Goal: Information Seeking & Learning: Learn about a topic

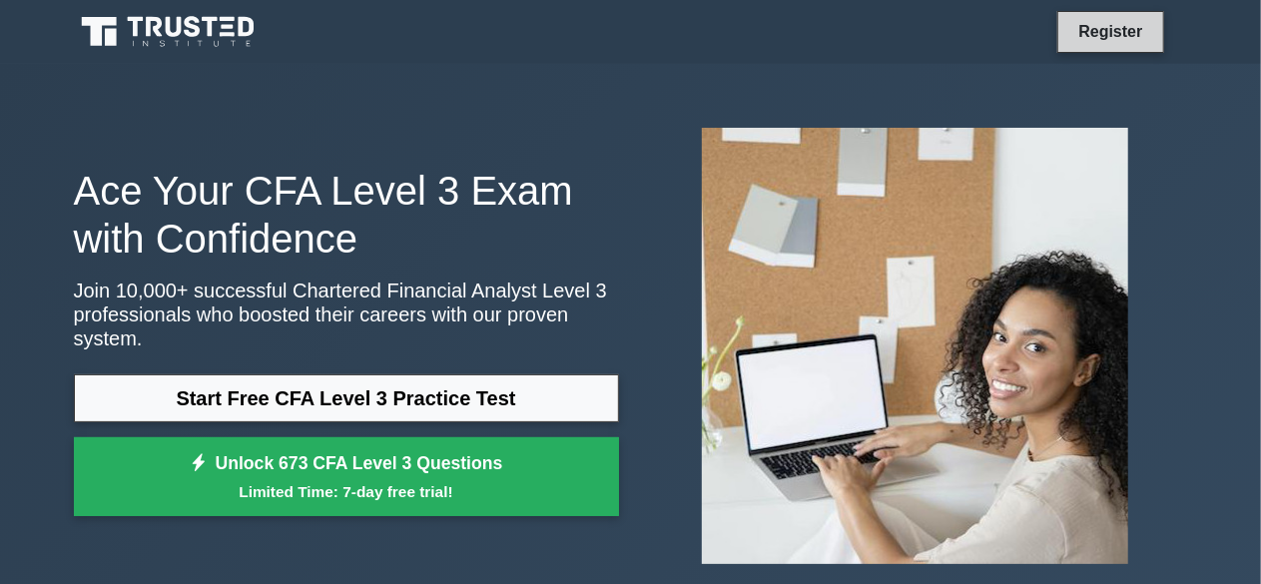
click at [1099, 38] on link "Register" at bounding box center [1110, 31] width 88 height 25
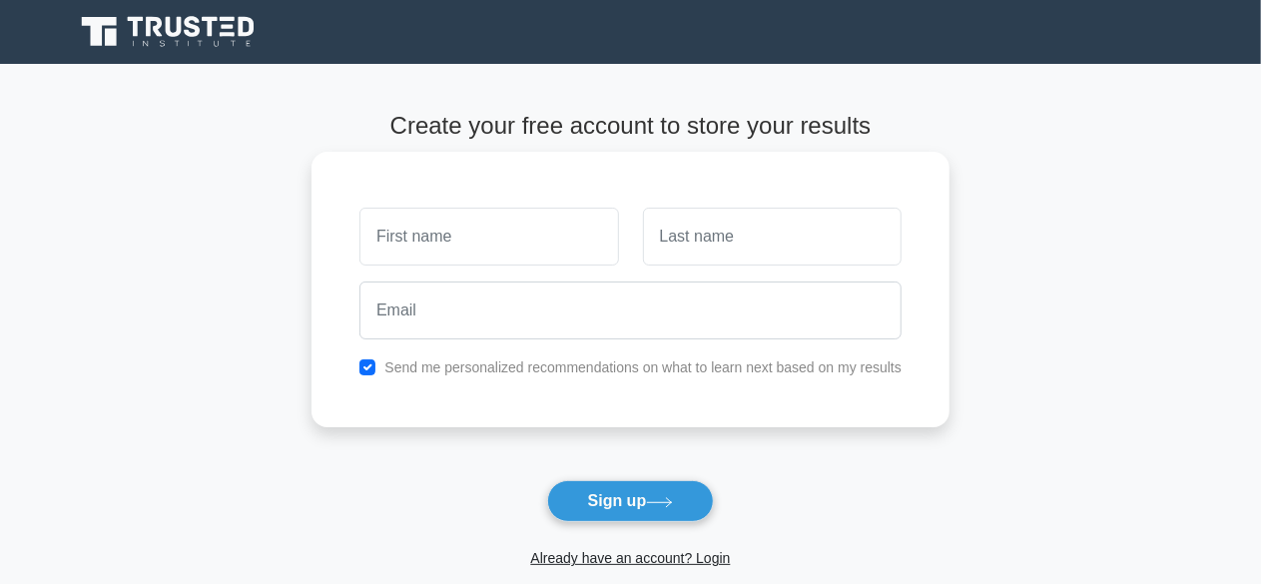
scroll to position [292, 0]
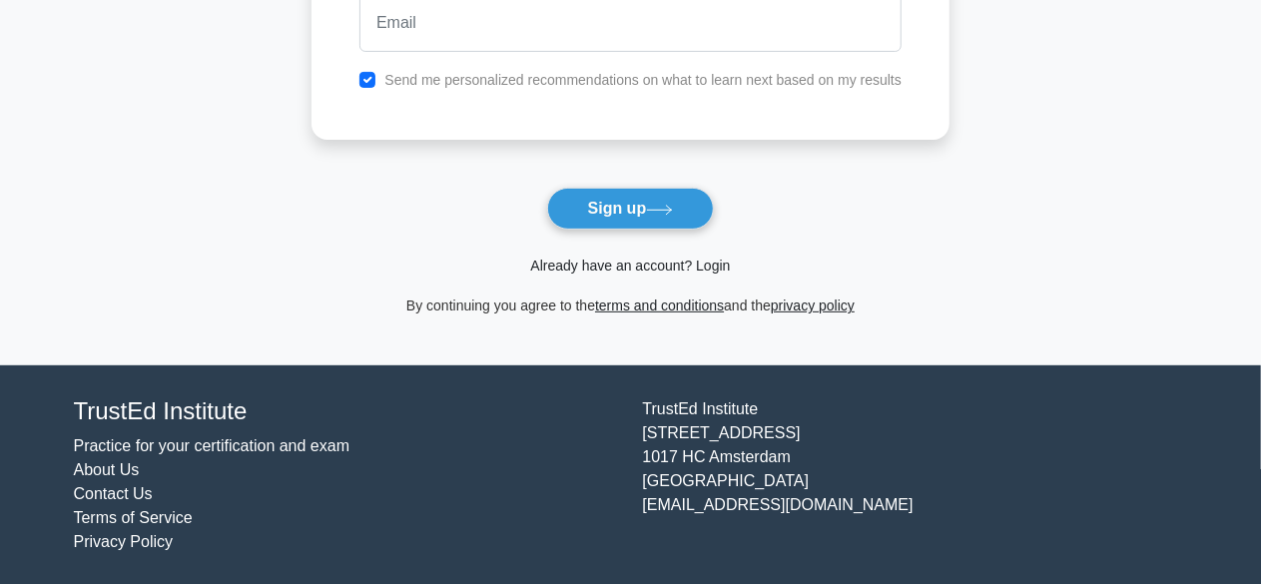
click at [659, 266] on link "Already have an account? Login" at bounding box center [630, 266] width 200 height 16
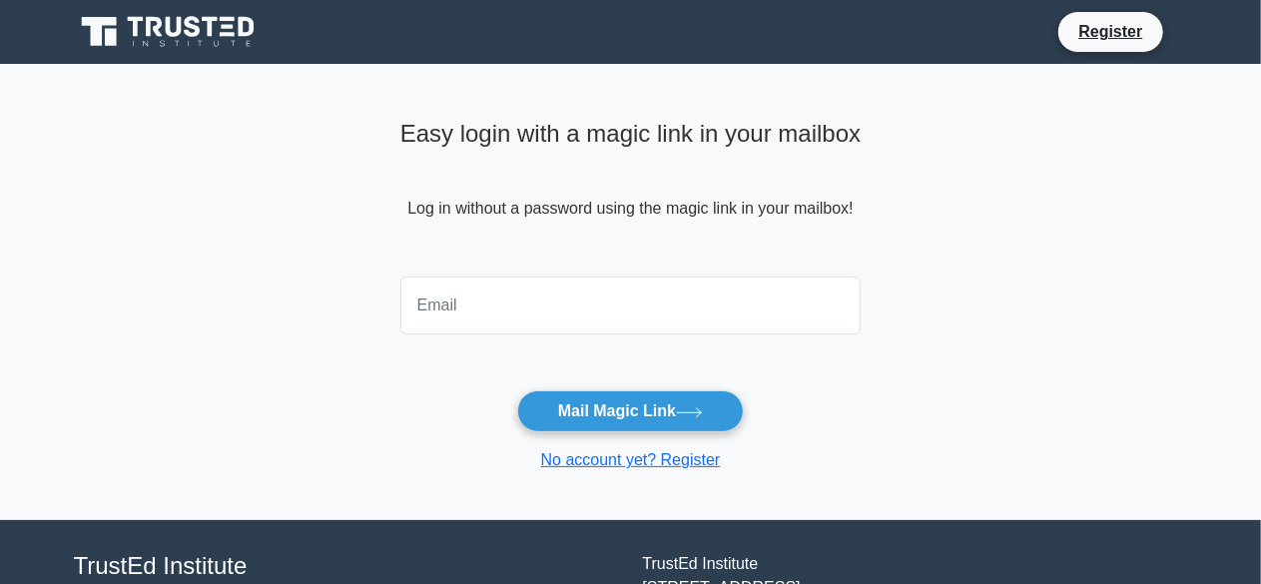
click at [521, 312] on input "email" at bounding box center [630, 305] width 461 height 58
type input "[DEMOGRAPHIC_DATA]"
click at [1138, 44] on link "Register" at bounding box center [1110, 31] width 88 height 25
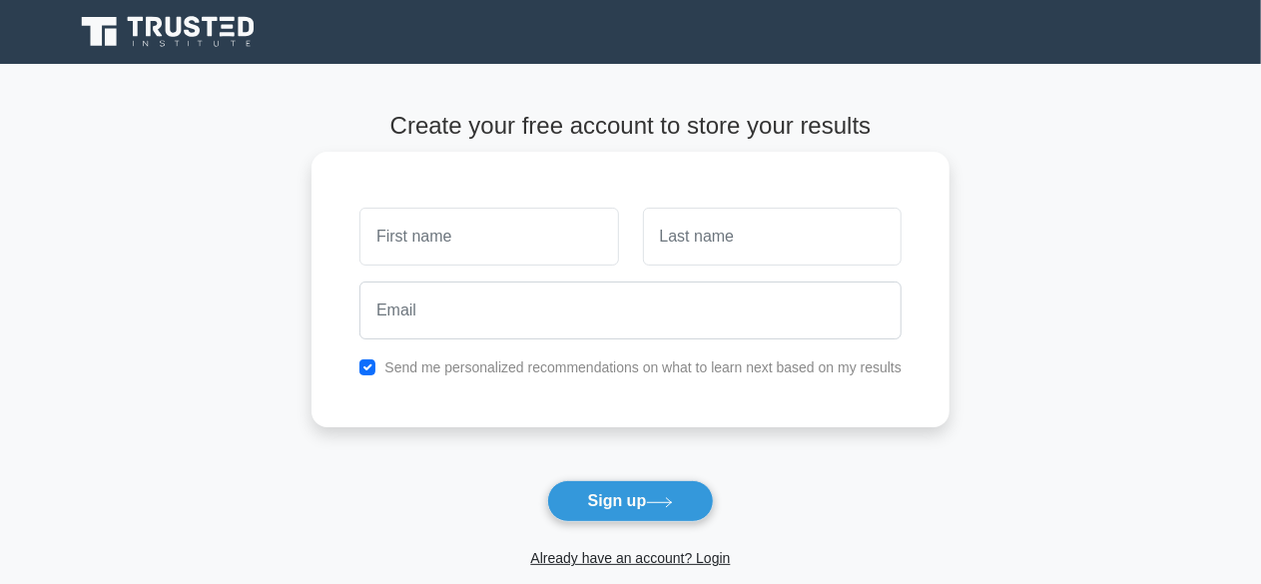
click at [563, 227] on input "text" at bounding box center [488, 237] width 259 height 58
type input "v"
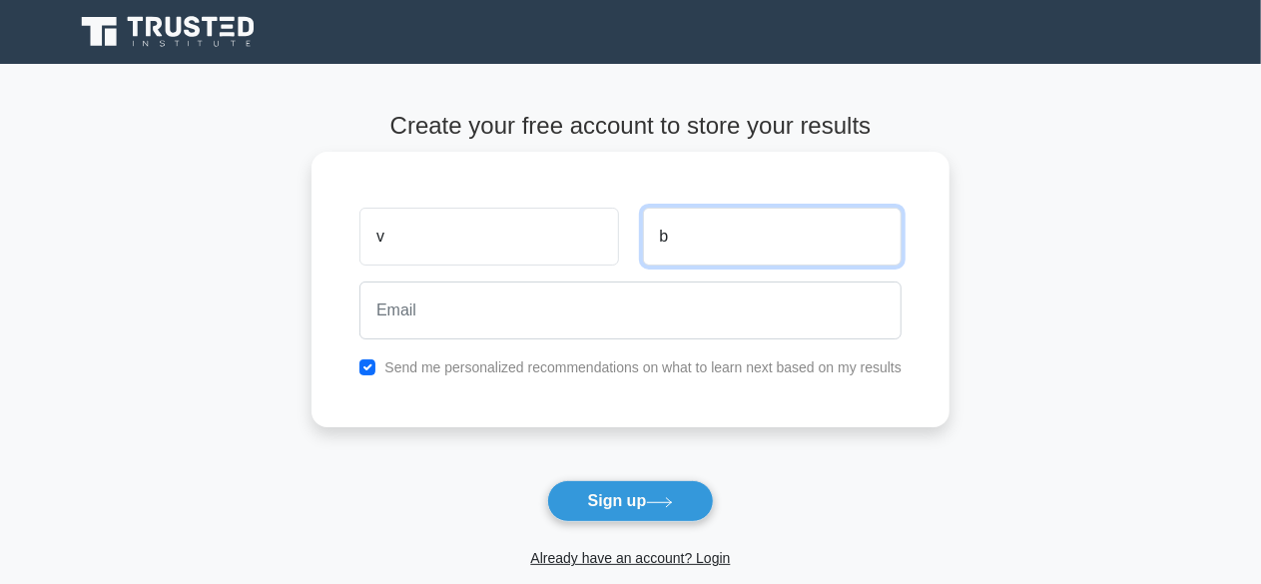
type input "b"
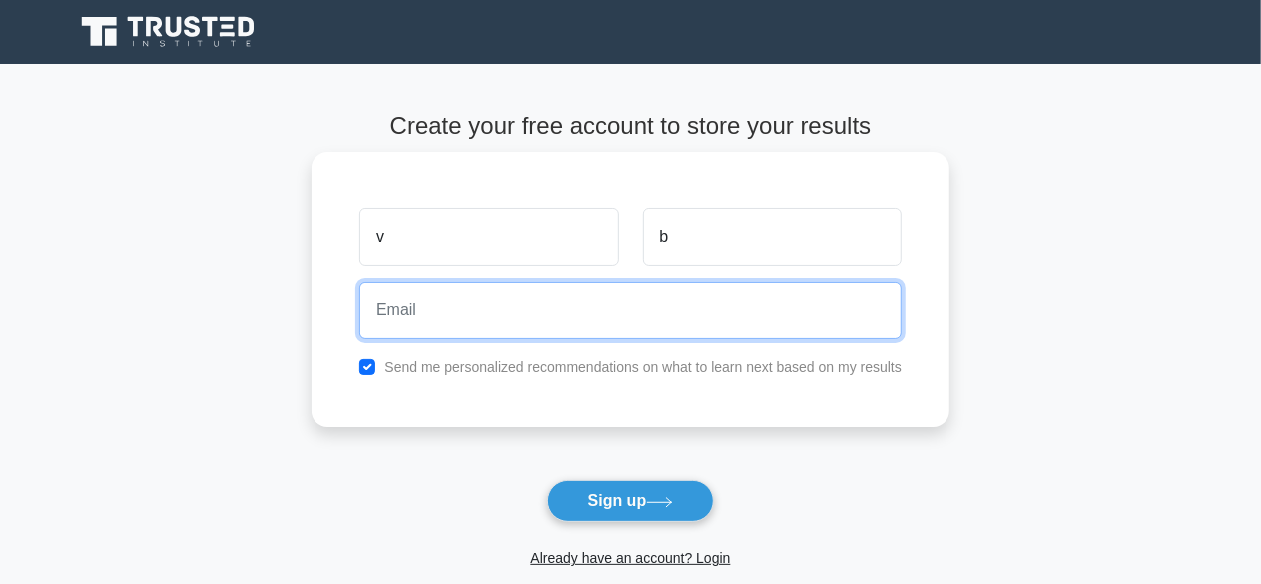
click at [551, 334] on input "email" at bounding box center [630, 310] width 542 height 58
type input "vinayan1812@gmail.com"
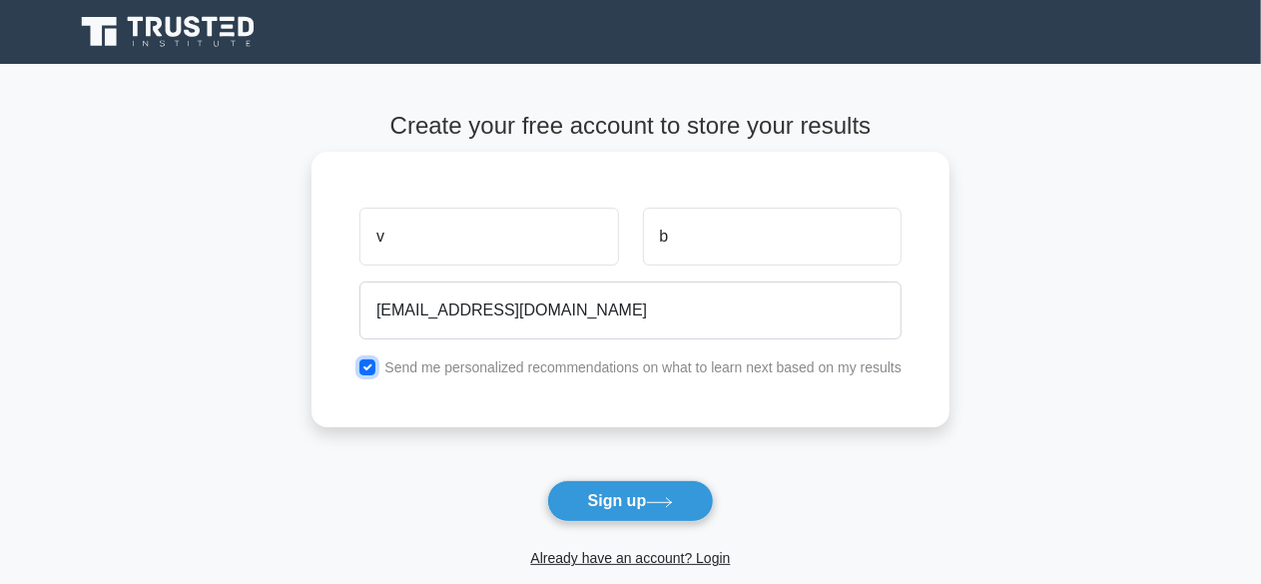
click at [363, 368] on input "checkbox" at bounding box center [367, 367] width 16 height 16
checkbox input "false"
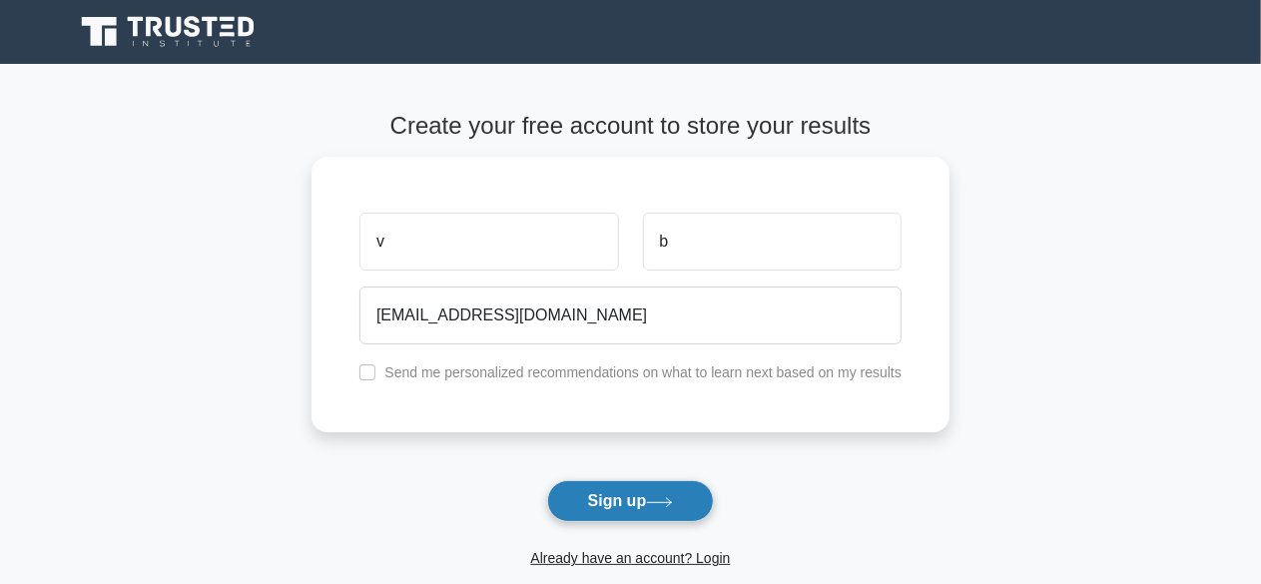
click at [637, 492] on button "Sign up" at bounding box center [631, 501] width 168 height 42
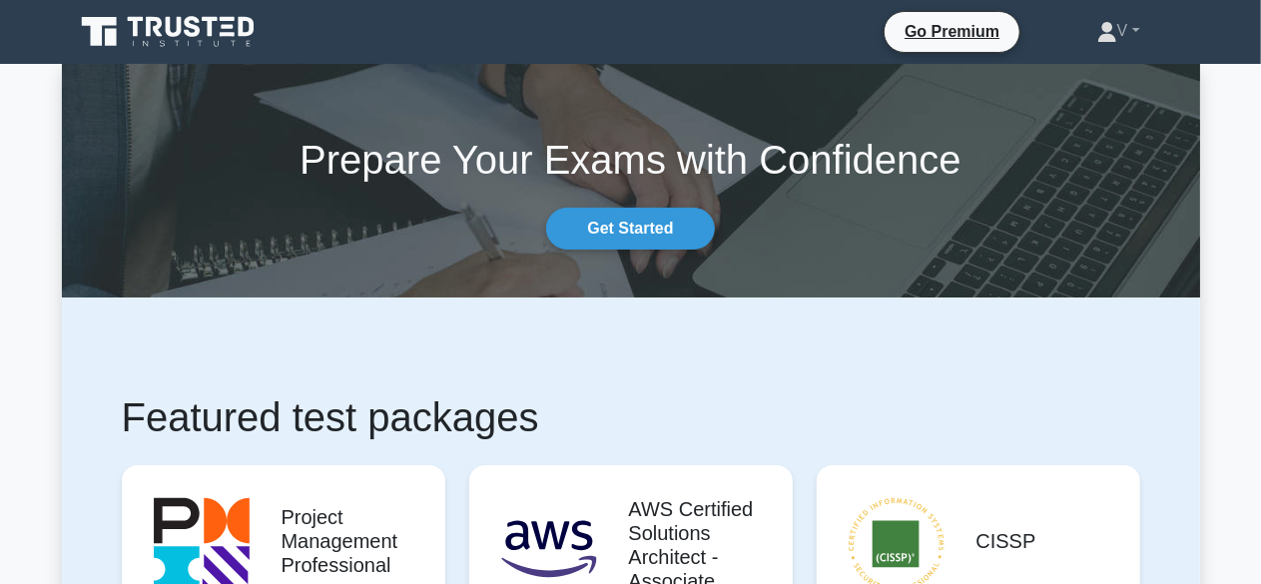
scroll to position [1, 0]
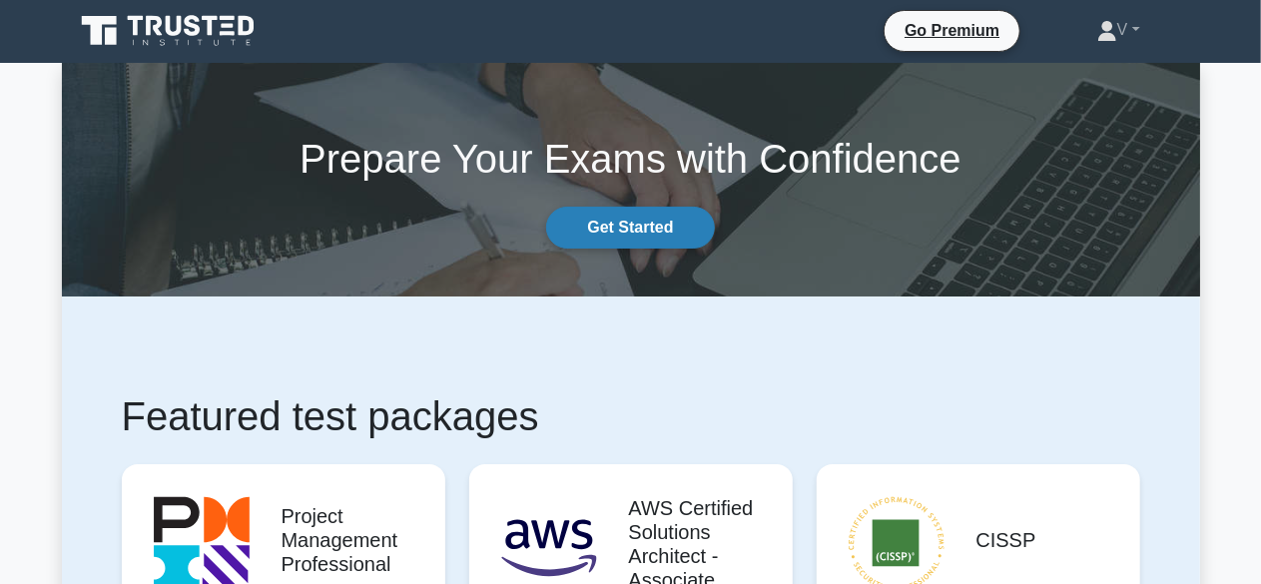
click at [672, 227] on link "Get Started" at bounding box center [630, 228] width 168 height 42
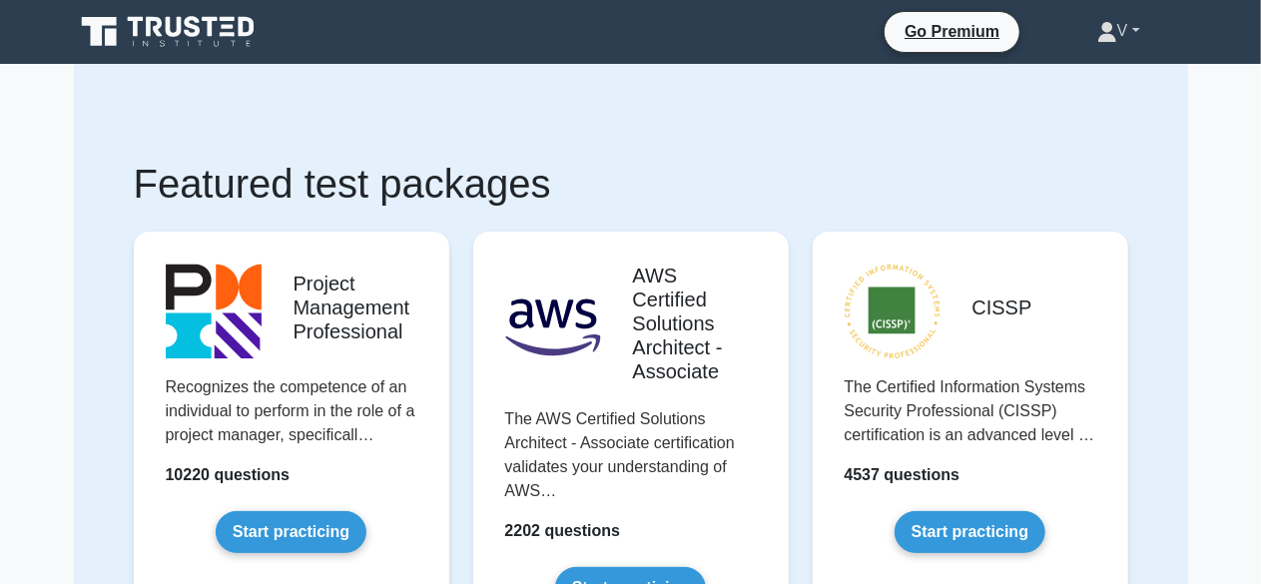
click at [1143, 39] on link "V" at bounding box center [1118, 31] width 139 height 40
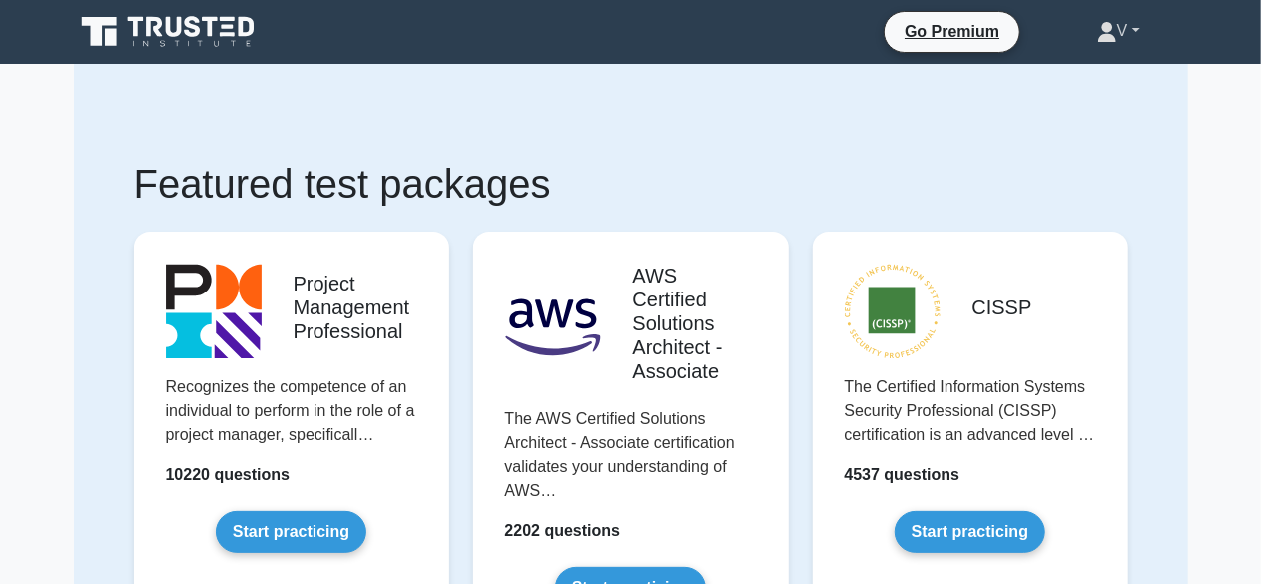
click at [1118, 33] on link "V" at bounding box center [1118, 31] width 139 height 40
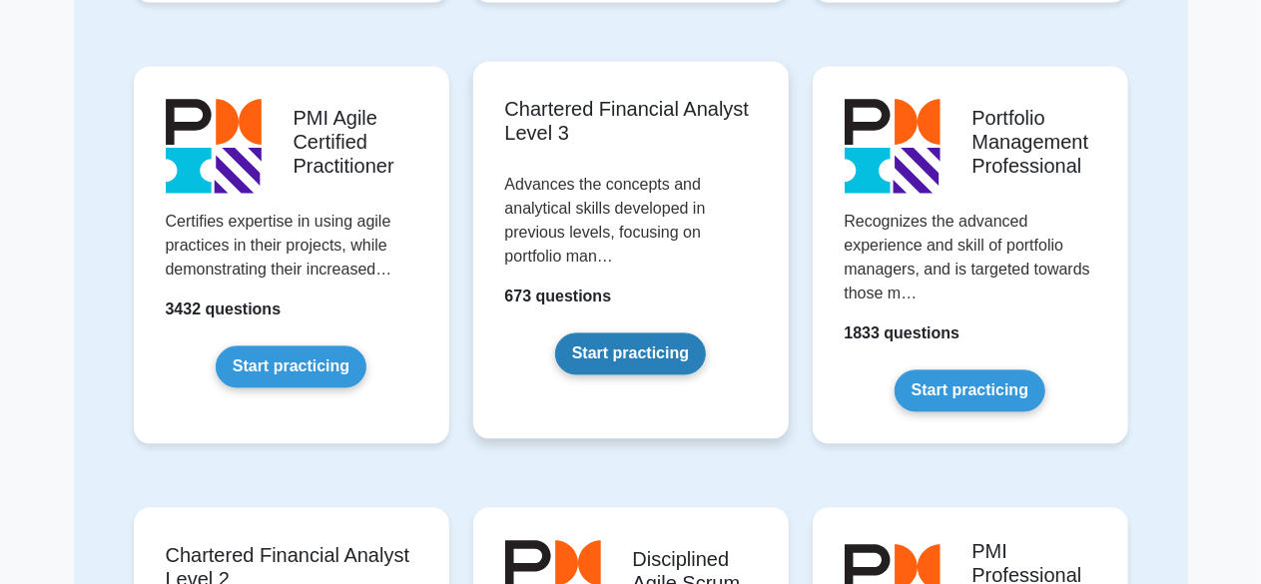
scroll to position [1948, 0]
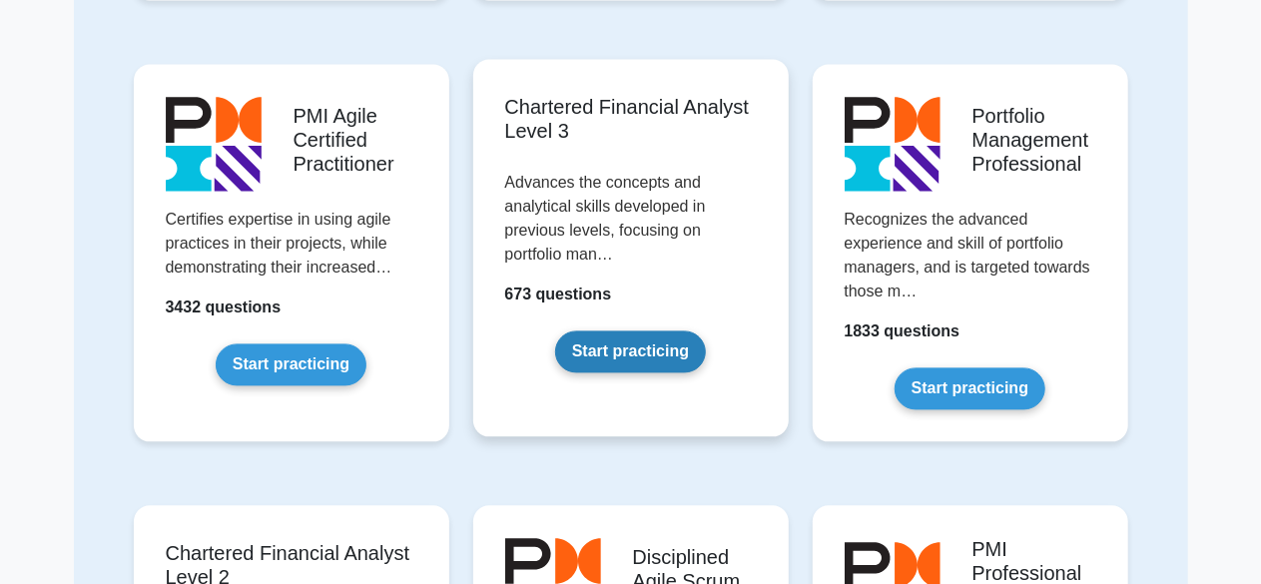
click at [604, 336] on link "Start practicing" at bounding box center [630, 351] width 151 height 42
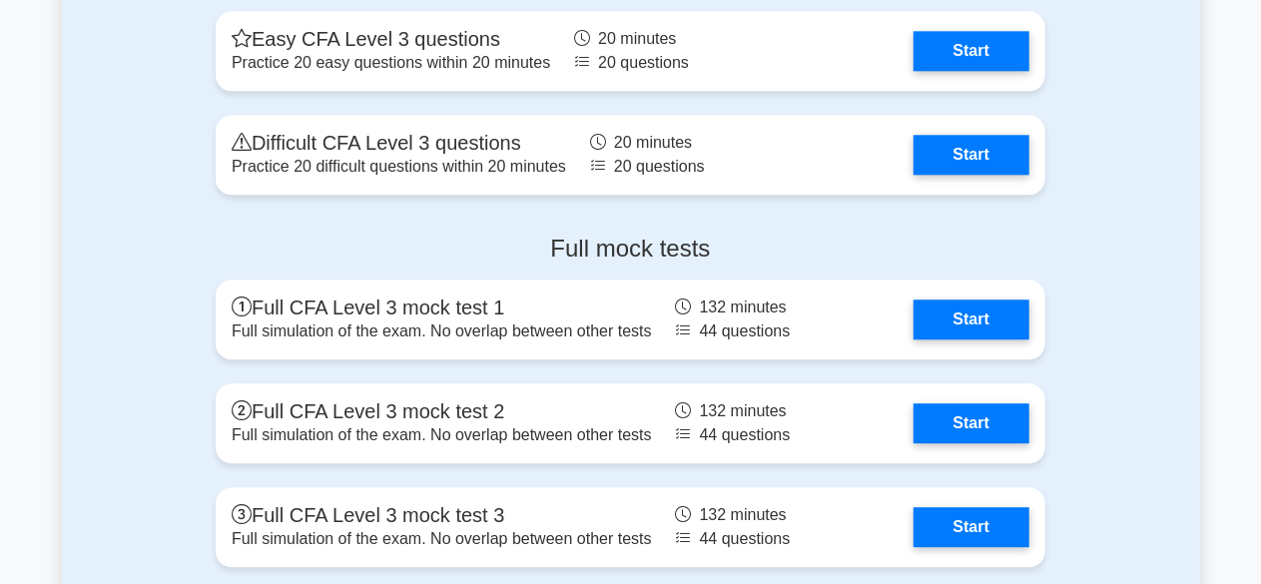
scroll to position [2592, 0]
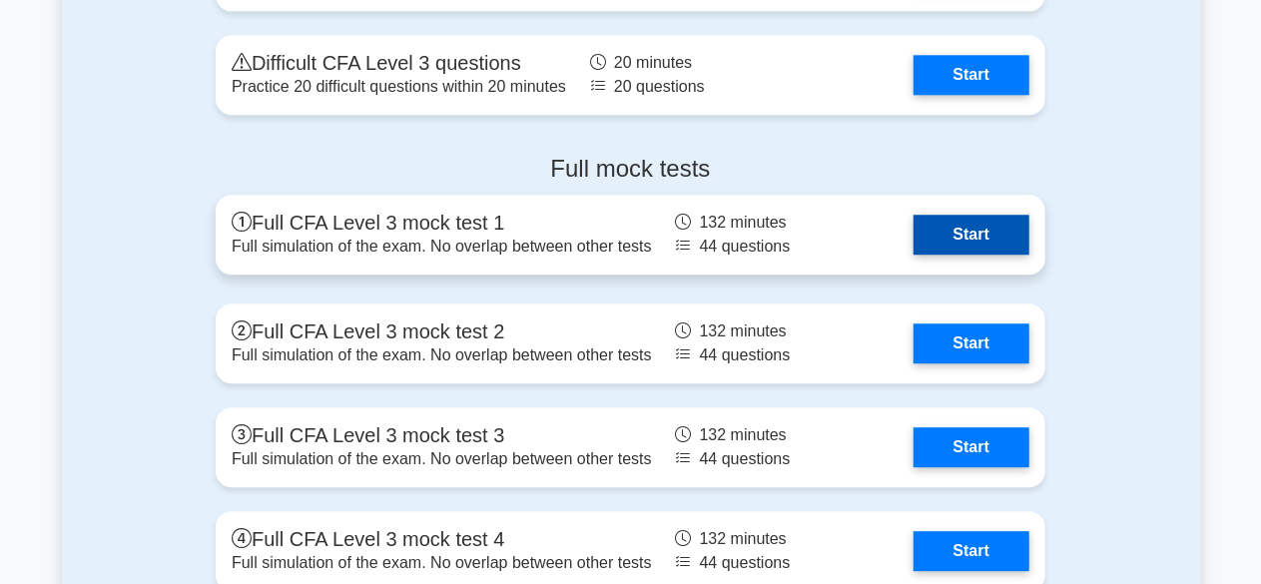
click at [946, 234] on link "Start" at bounding box center [971, 235] width 116 height 40
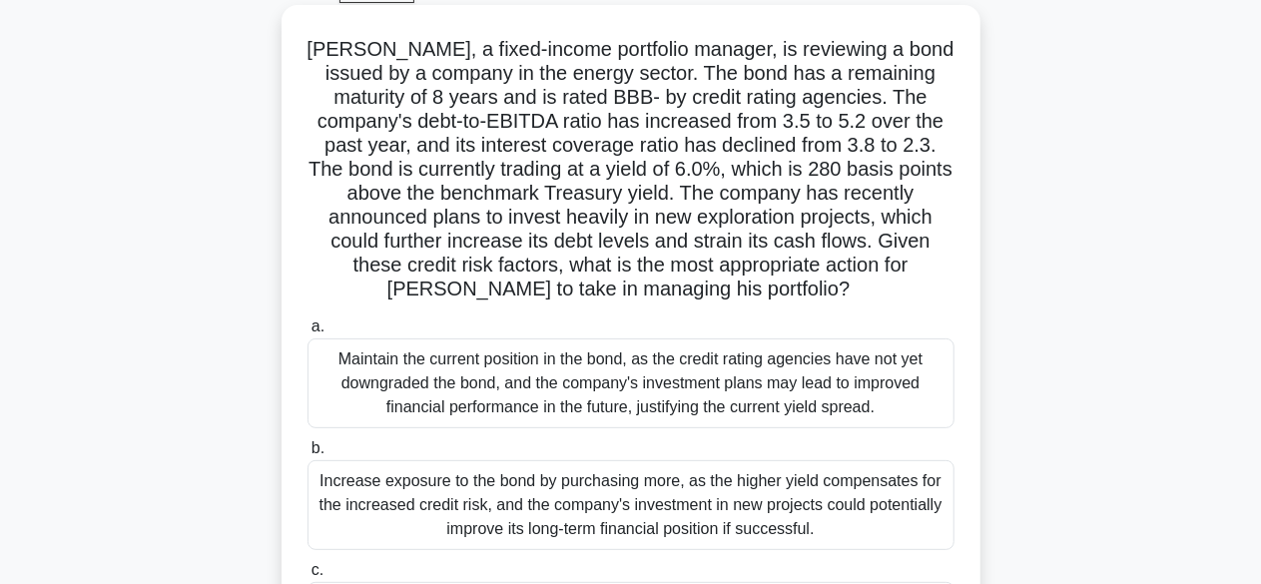
scroll to position [493, 0]
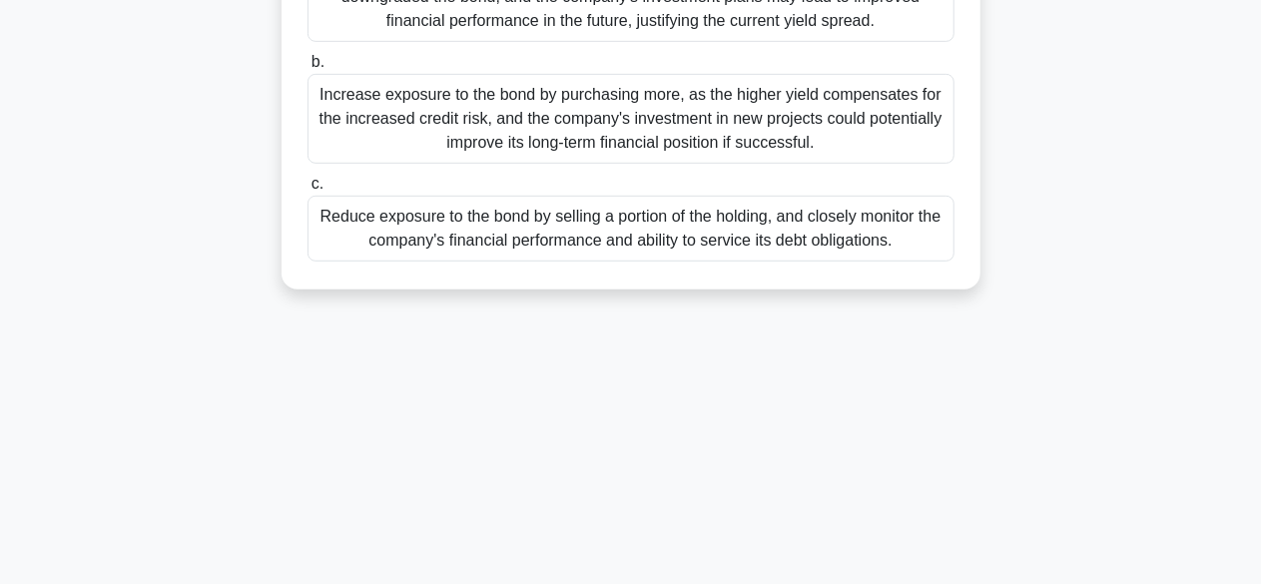
click at [616, 241] on div "Reduce exposure to the bond by selling a portion of the holding, and closely mo…" at bounding box center [630, 229] width 647 height 66
click at [307, 191] on input "c. Reduce exposure to the bond by selling a portion of the holding, and closely…" at bounding box center [307, 184] width 0 height 13
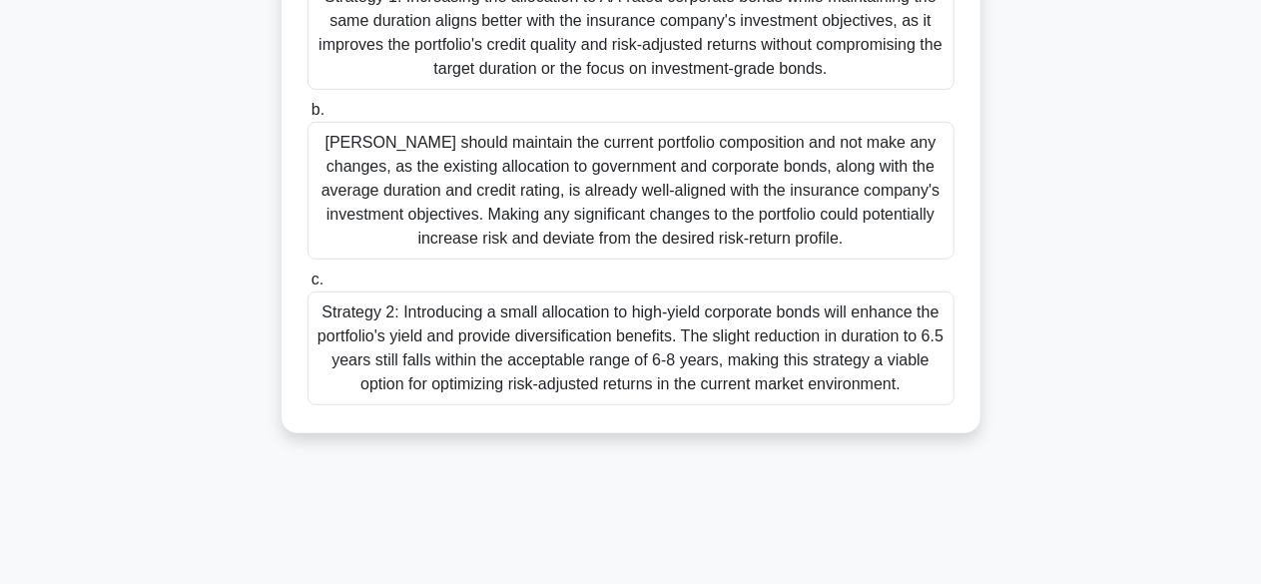
click at [611, 344] on div "Strategy 2: Introducing a small allocation to high-yield corporate bonds will e…" at bounding box center [630, 348] width 647 height 114
click at [307, 286] on input "c. Strategy 2: Introducing a small allocation to high-yield corporate bonds wil…" at bounding box center [307, 279] width 0 height 13
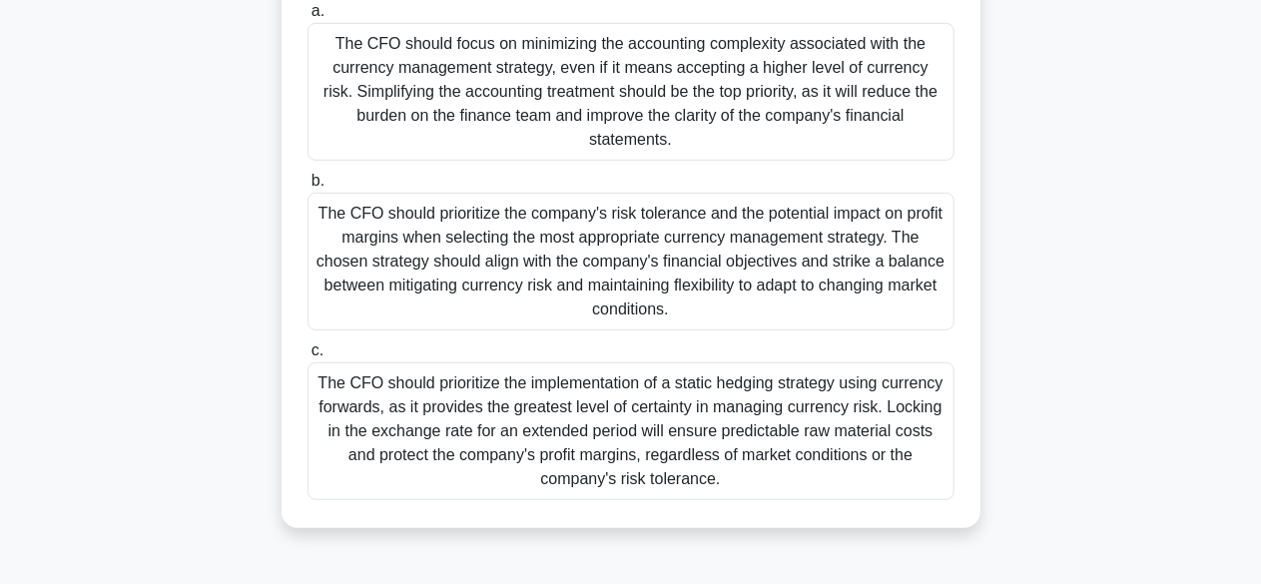
scroll to position [498, 0]
click at [658, 450] on div "The CFO should prioritize the implementation of a static hedging strategy using…" at bounding box center [630, 431] width 647 height 138
click at [307, 357] on input "c. The CFO should prioritize the implementation of a static hedging strategy us…" at bounding box center [307, 350] width 0 height 13
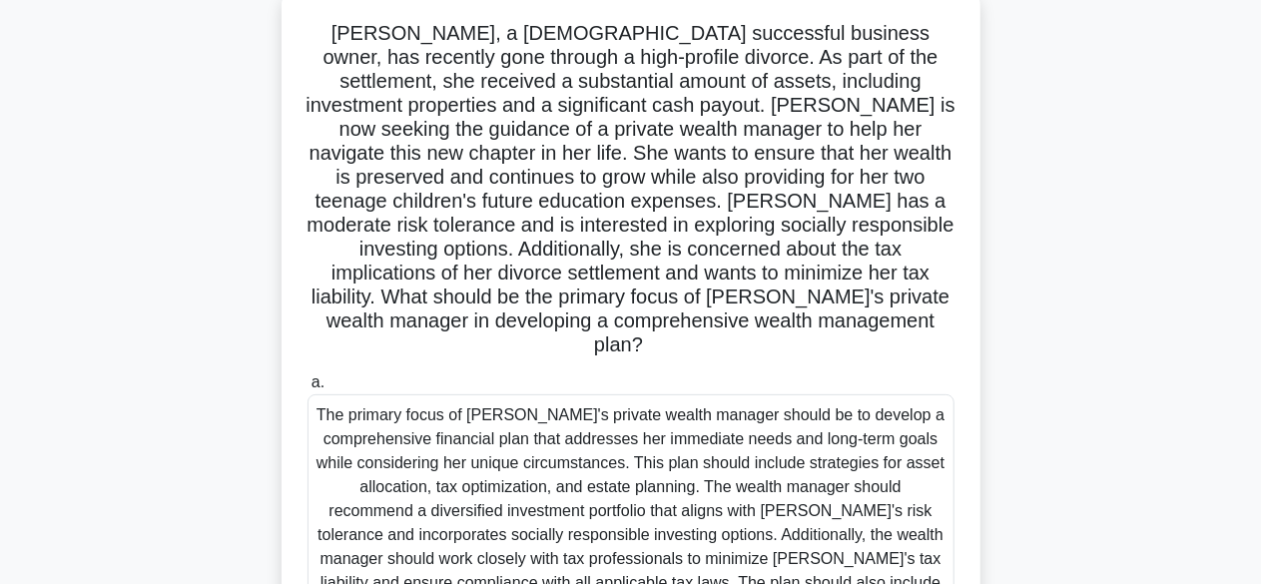
scroll to position [0, 0]
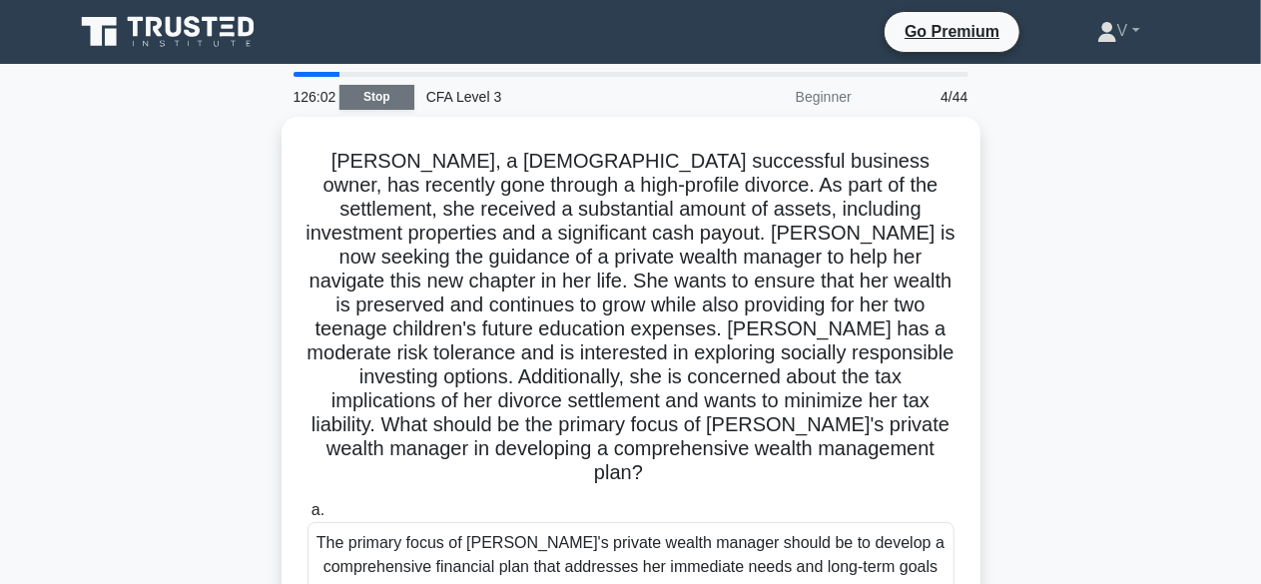
click at [387, 86] on link "Stop" at bounding box center [376, 97] width 75 height 25
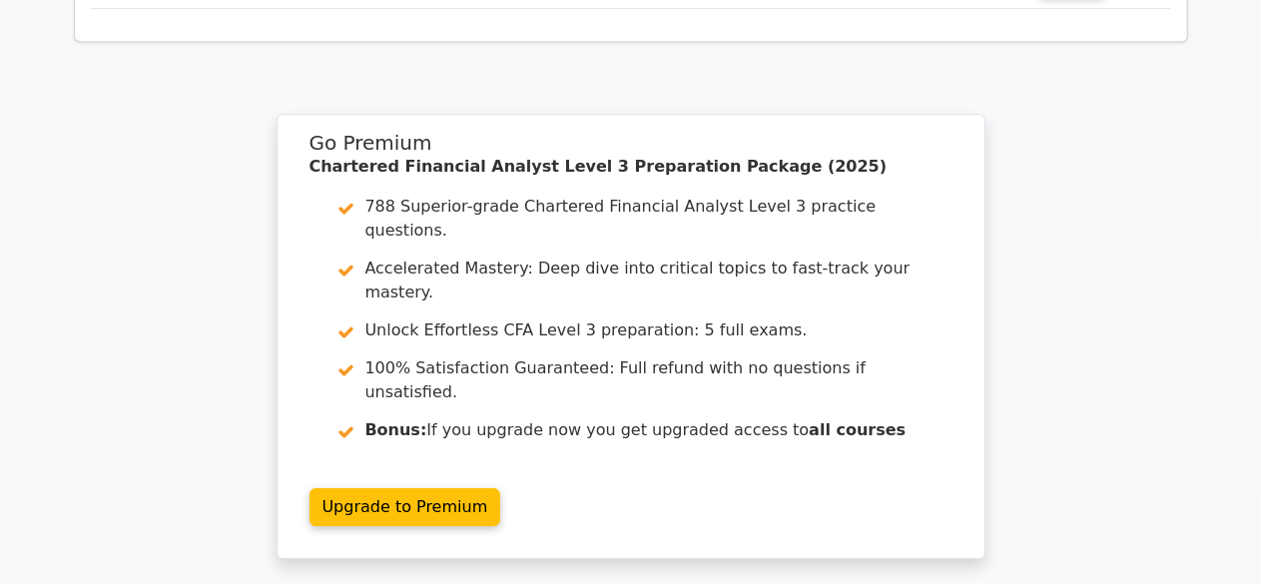
scroll to position [3159, 0]
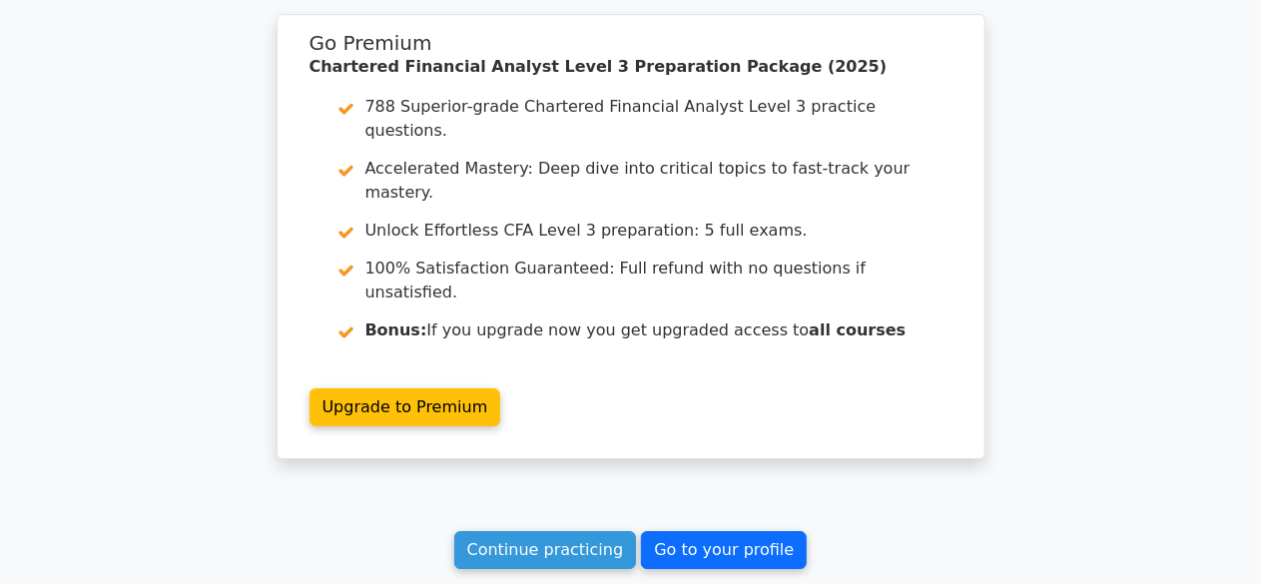
click at [705, 531] on link "Go to your profile" at bounding box center [724, 550] width 166 height 38
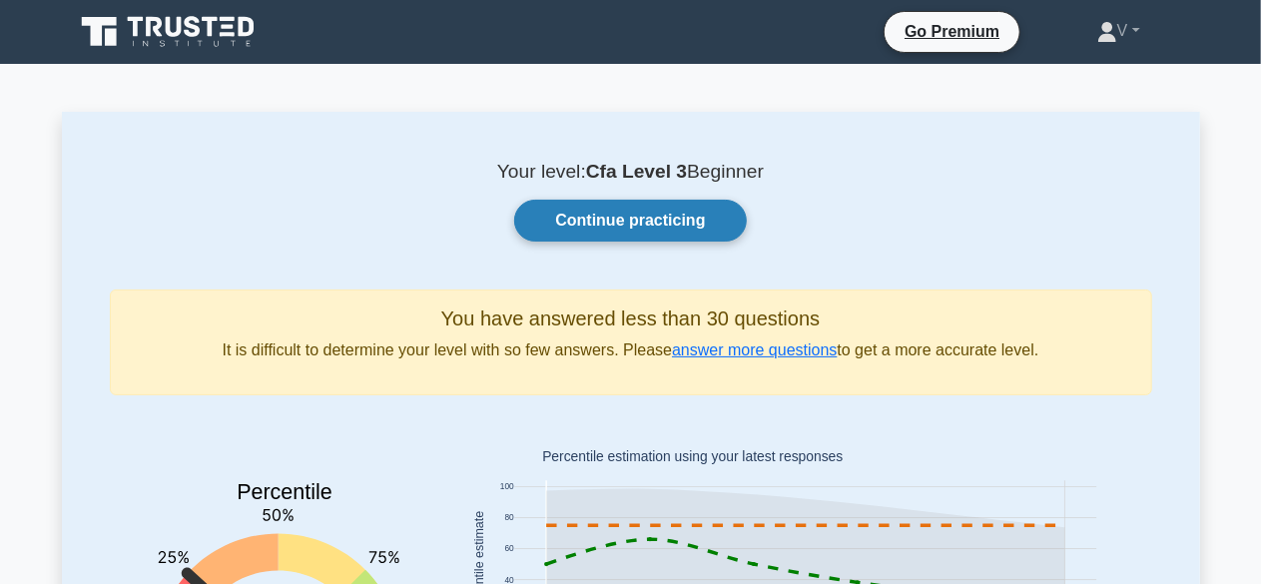
click at [682, 215] on link "Continue practicing" at bounding box center [630, 221] width 232 height 42
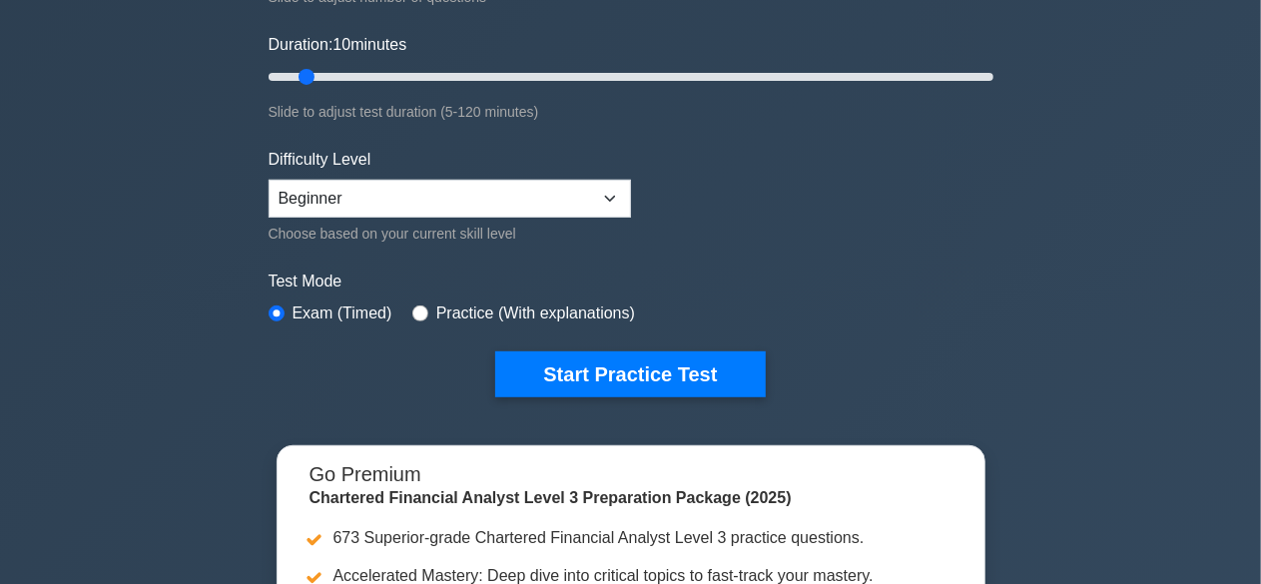
scroll to position [356, 0]
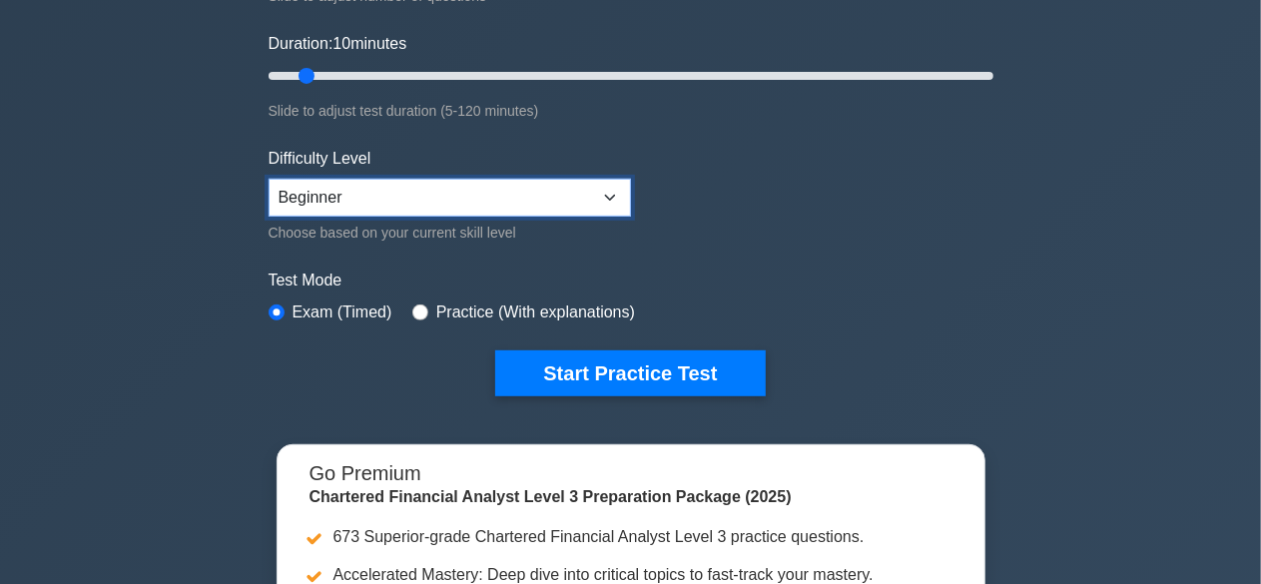
click at [587, 179] on select "Beginner Intermediate Expert" at bounding box center [449, 198] width 362 height 38
select select "intermediate"
click at [268, 179] on select "Beginner Intermediate Expert" at bounding box center [449, 198] width 362 height 38
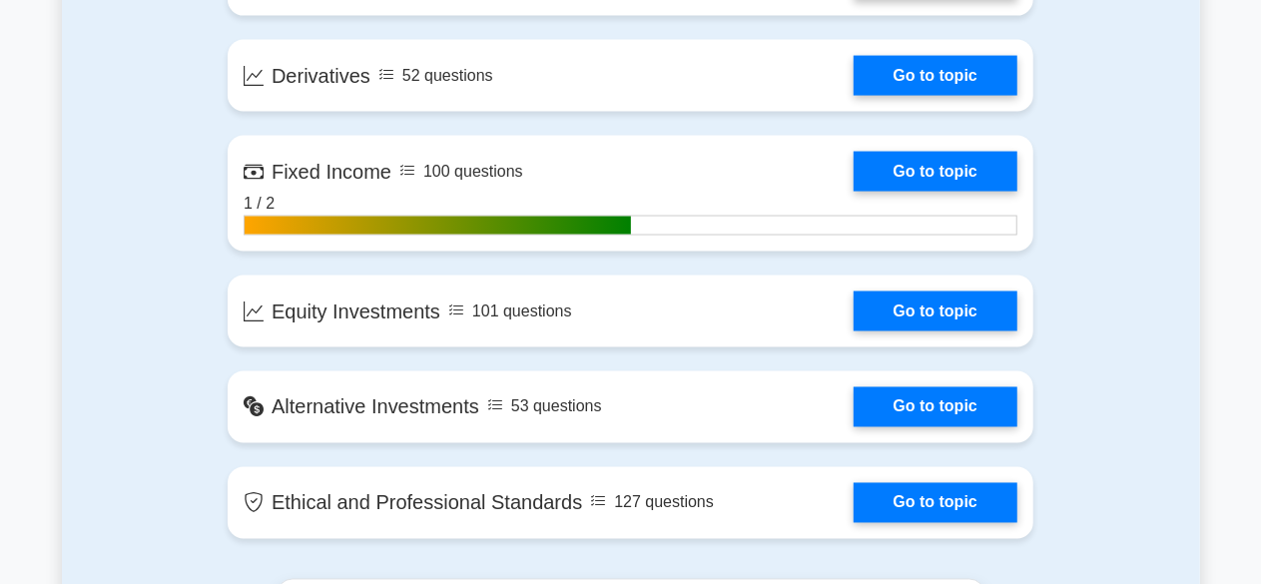
scroll to position [1571, 0]
